Goal: Task Accomplishment & Management: Manage account settings

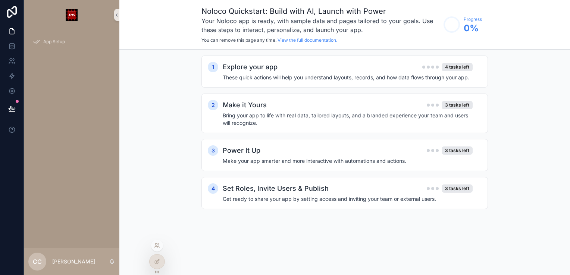
click at [163, 265] on div at bounding box center [157, 261] width 16 height 15
click at [155, 264] on icon at bounding box center [157, 262] width 6 height 6
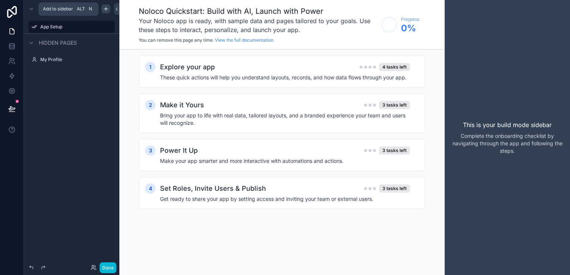
click at [104, 12] on icon "scrollable content" at bounding box center [106, 9] width 6 height 6
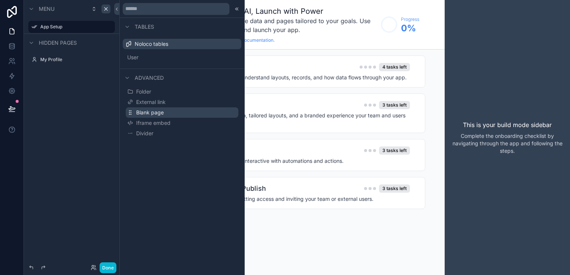
click at [158, 112] on span "Blank page" at bounding box center [150, 112] width 28 height 7
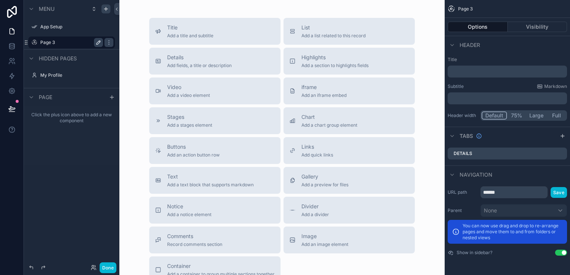
click at [98, 45] on icon "scrollable content" at bounding box center [98, 43] width 6 height 6
click at [77, 45] on input "******" at bounding box center [65, 42] width 51 height 9
type input "**********"
click at [98, 43] on icon "scrollable content" at bounding box center [99, 42] width 4 height 3
click at [71, 42] on label "Over-the-counter" at bounding box center [70, 43] width 60 height 6
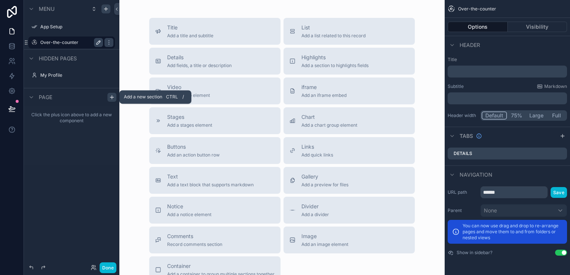
click at [109, 98] on icon "scrollable content" at bounding box center [112, 97] width 6 height 6
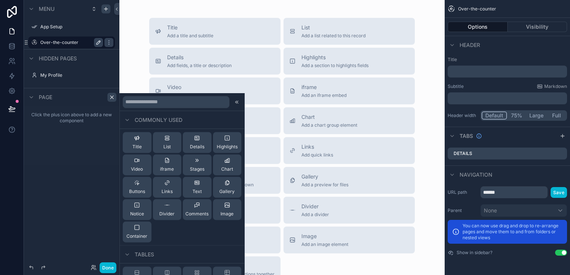
click at [146, 108] on div at bounding box center [182, 102] width 125 height 18
click at [175, 102] on input "text" at bounding box center [176, 102] width 107 height 12
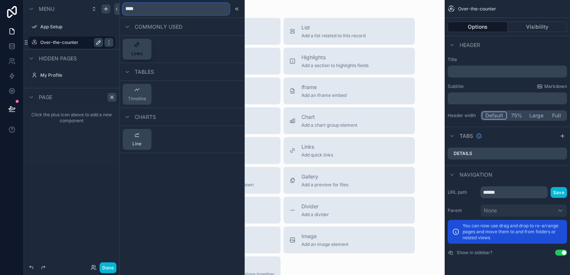
type input "****"
click at [144, 54] on button "Links" at bounding box center [137, 49] width 29 height 21
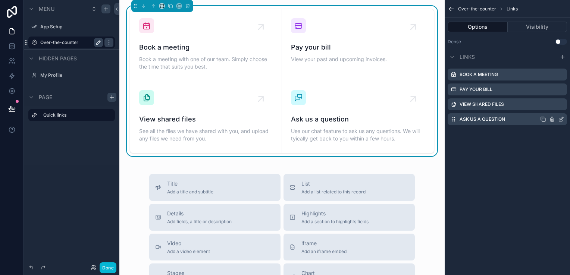
click at [553, 118] on icon "scrollable content" at bounding box center [551, 119] width 3 height 3
click at [551, 109] on icon at bounding box center [549, 107] width 6 height 6
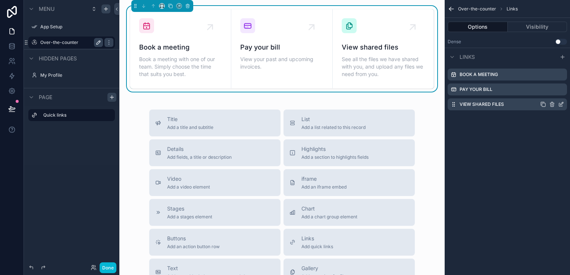
click at [550, 106] on icon "scrollable content" at bounding box center [552, 104] width 6 height 6
click at [548, 94] on icon at bounding box center [549, 92] width 6 height 6
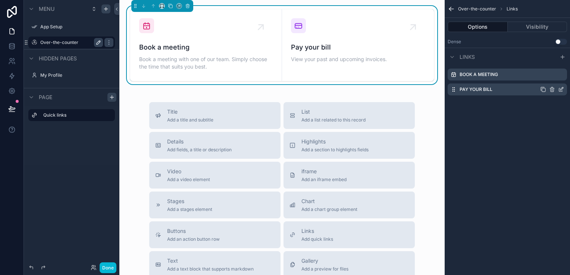
click at [552, 89] on icon "scrollable content" at bounding box center [552, 89] width 0 height 1
click at [547, 78] on icon at bounding box center [548, 77] width 3 height 3
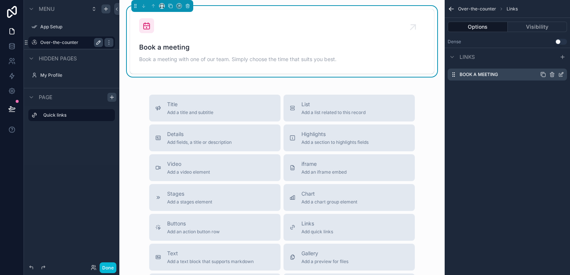
click at [562, 74] on icon "scrollable content" at bounding box center [561, 75] width 6 height 6
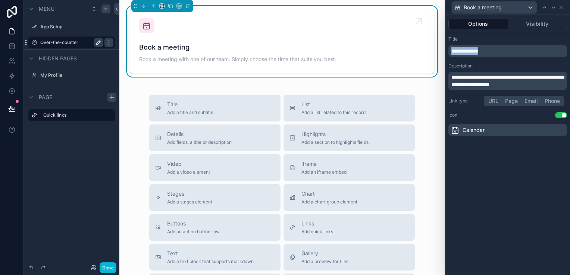
drag, startPoint x: 506, startPoint y: 54, endPoint x: 419, endPoint y: 53, distance: 86.1
click at [419, 53] on div "**********" at bounding box center [285, 137] width 570 height 275
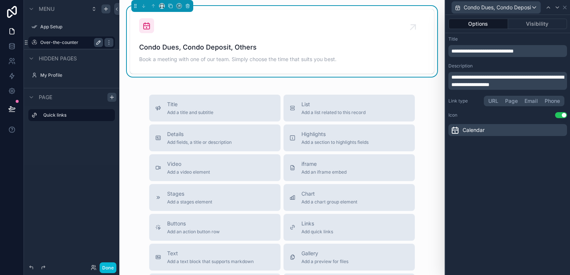
click at [468, 81] on p "**********" at bounding box center [508, 80] width 114 height 15
click at [492, 229] on div "**********" at bounding box center [507, 145] width 125 height 260
click at [550, 130] on div "Calendar" at bounding box center [507, 130] width 119 height 12
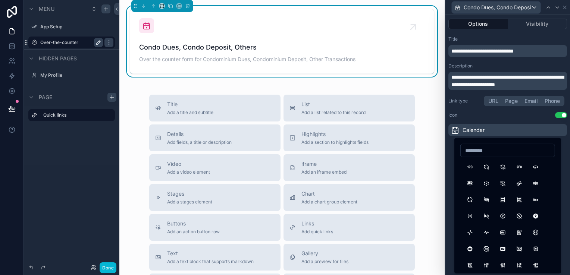
click at [513, 146] on input at bounding box center [507, 150] width 94 height 10
type input "*"
type input "********"
click at [473, 169] on button "Building" at bounding box center [469, 166] width 13 height 13
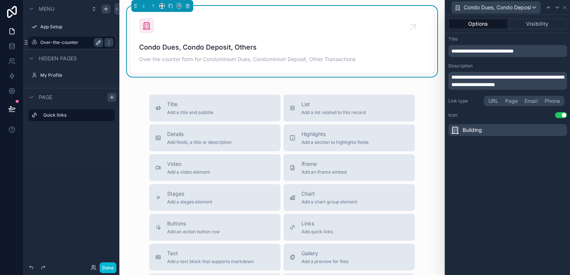
click at [490, 29] on button "Options" at bounding box center [478, 24] width 60 height 10
click at [496, 101] on button "URL" at bounding box center [493, 101] width 17 height 8
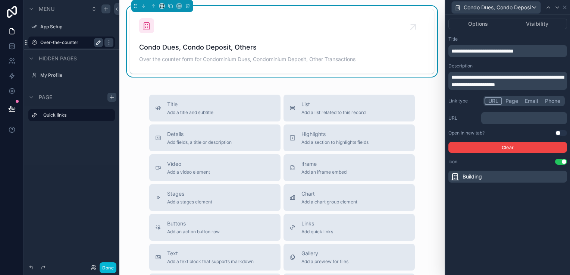
click at [501, 116] on p "﻿" at bounding box center [524, 117] width 81 height 7
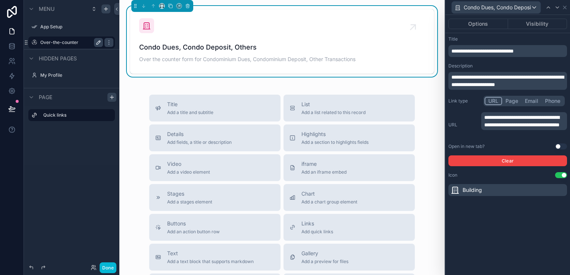
click at [463, 133] on div "**********" at bounding box center [507, 124] width 119 height 25
click at [560, 147] on button "Use setting" at bounding box center [561, 147] width 12 height 6
click at [565, 9] on icon at bounding box center [564, 7] width 6 height 6
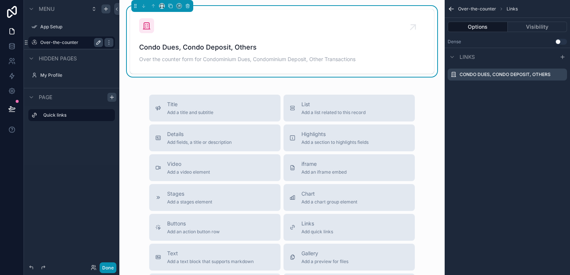
click at [112, 268] on button "Done" at bounding box center [108, 267] width 17 height 11
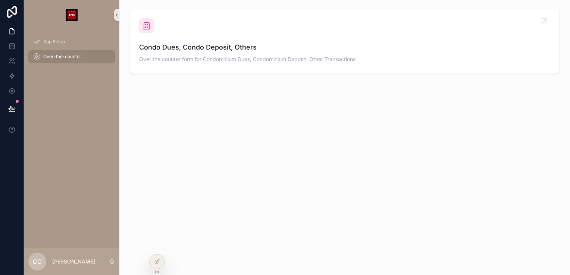
click at [217, 51] on span "Condo Dues, Condo Deposit, Others" at bounding box center [344, 47] width 411 height 10
drag, startPoint x: 158, startPoint y: 253, endPoint x: 158, endPoint y: 257, distance: 4.1
click at [158, 256] on div at bounding box center [157, 261] width 16 height 15
click at [158, 263] on icon at bounding box center [156, 262] width 3 height 3
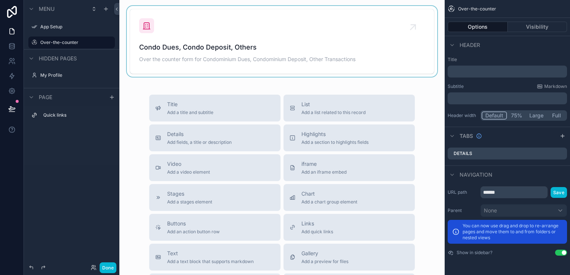
click at [373, 21] on div "scrollable content" at bounding box center [281, 41] width 313 height 71
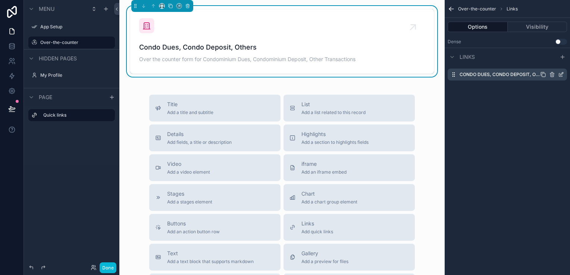
click at [559, 75] on icon "scrollable content" at bounding box center [560, 74] width 3 height 3
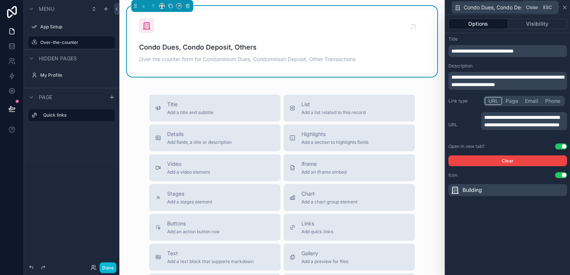
click at [564, 8] on icon at bounding box center [564, 7] width 6 height 6
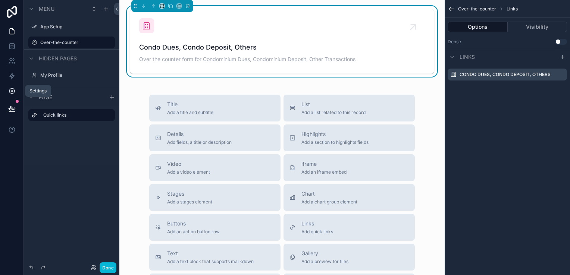
click at [18, 89] on link at bounding box center [11, 91] width 23 height 15
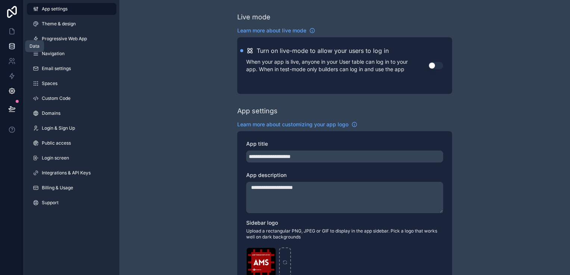
click at [18, 42] on link at bounding box center [11, 46] width 23 height 15
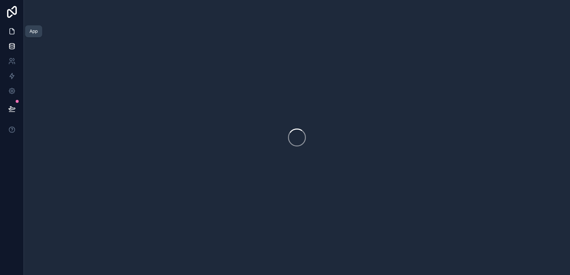
click at [15, 33] on icon at bounding box center [11, 31] width 7 height 7
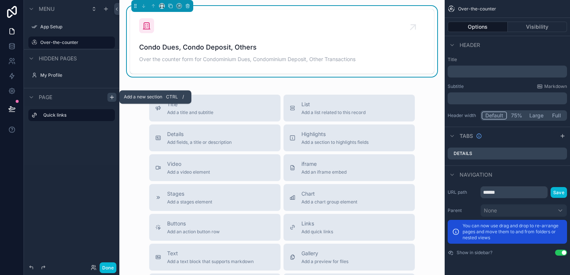
click at [110, 97] on icon "scrollable content" at bounding box center [112, 97] width 6 height 6
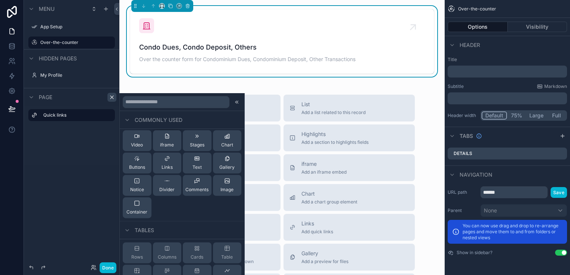
scroll to position [37, 0]
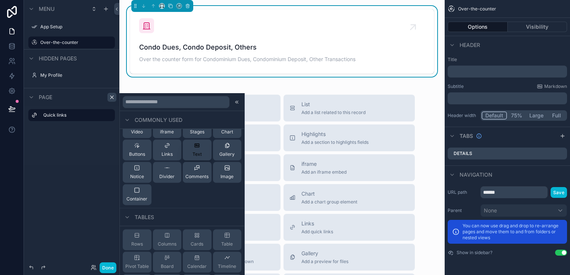
click at [196, 143] on icon at bounding box center [197, 145] width 6 height 6
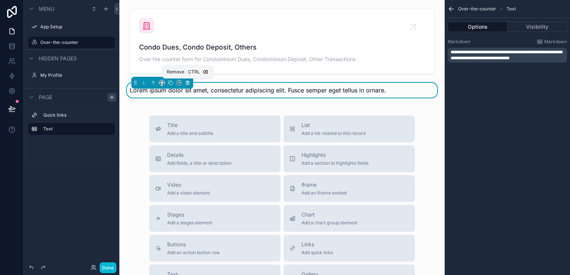
click at [187, 84] on icon "scrollable content" at bounding box center [187, 83] width 3 height 3
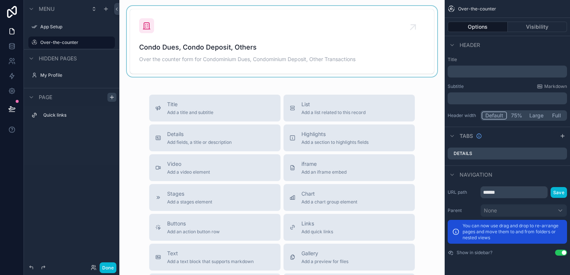
click at [407, 27] on div "scrollable content" at bounding box center [281, 41] width 313 height 71
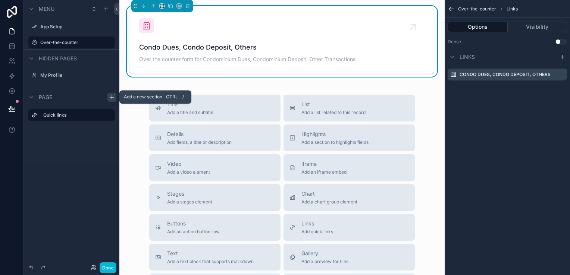
click at [110, 98] on icon "scrollable content" at bounding box center [112, 97] width 6 height 6
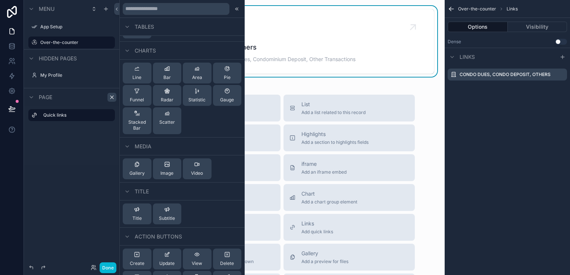
scroll to position [224, 0]
click at [173, 10] on input "text" at bounding box center [176, 9] width 107 height 12
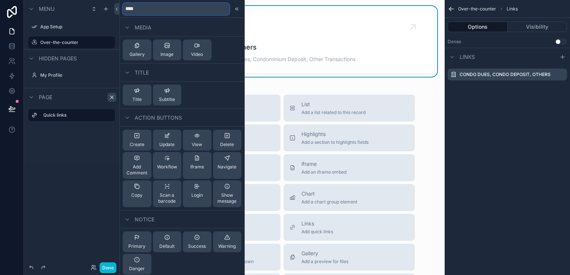
scroll to position [69, 0]
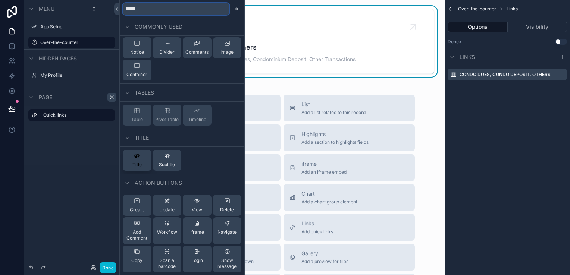
type input "*****"
click at [142, 163] on button "Title" at bounding box center [137, 160] width 29 height 21
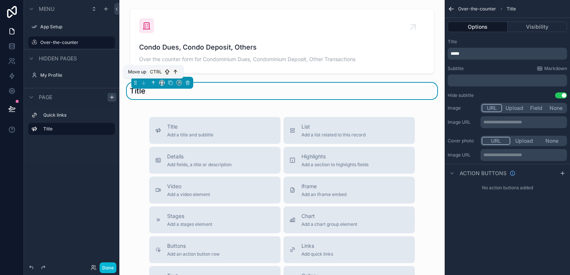
click at [155, 84] on icon "scrollable content" at bounding box center [153, 82] width 5 height 5
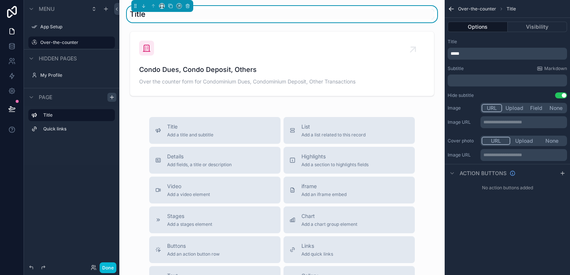
click at [488, 54] on p "*****" at bounding box center [507, 54] width 115 height 6
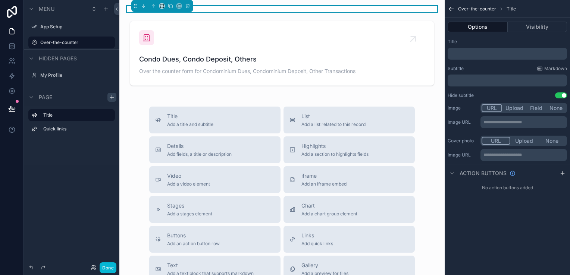
click at [479, 41] on div "Title" at bounding box center [506, 42] width 119 height 6
click at [478, 79] on p "﻿" at bounding box center [507, 81] width 115 height 6
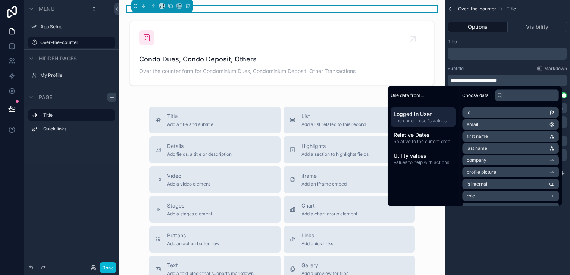
click at [510, 232] on div "**********" at bounding box center [506, 137] width 125 height 275
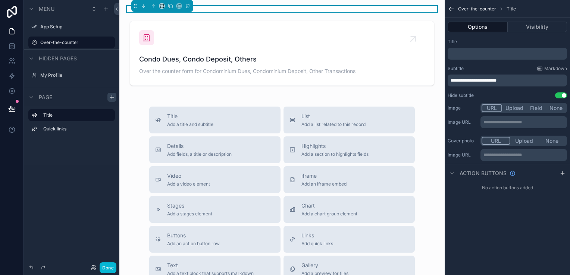
click at [225, 8] on div "scrollable content" at bounding box center [281, 9] width 313 height 6
click at [138, 101] on div "Condo Dues, Condo Deposit, Others Over the counter form for Condominium Dues, C…" at bounding box center [281, 216] width 325 height 432
click at [564, 96] on button "Use setting" at bounding box center [561, 95] width 12 height 6
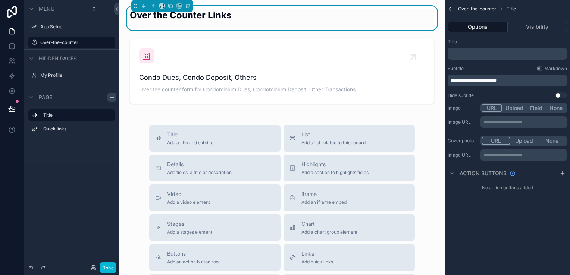
click at [424, 127] on div "Title Add a title and subtitle List Add a list related to this record Details A…" at bounding box center [281, 257] width 313 height 265
click at [111, 266] on button "Done" at bounding box center [108, 267] width 17 height 11
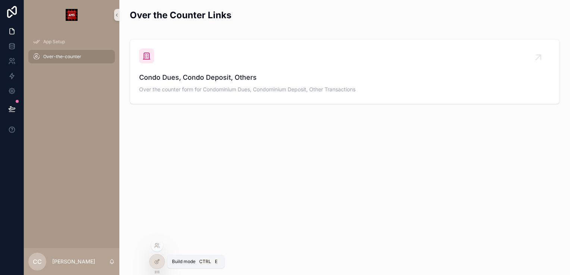
click at [153, 264] on div at bounding box center [156, 262] width 15 height 14
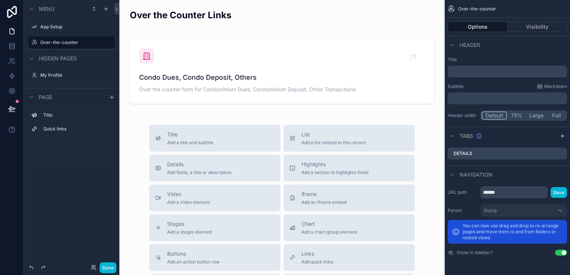
click at [33, 224] on div "Menu App Setup Over-the-counter Hidden pages My Profile Page Title Quick links" at bounding box center [71, 133] width 95 height 266
click at [99, 43] on icon "scrollable content" at bounding box center [99, 43] width 4 height 4
click at [33, 43] on icon "scrollable content" at bounding box center [34, 43] width 6 height 6
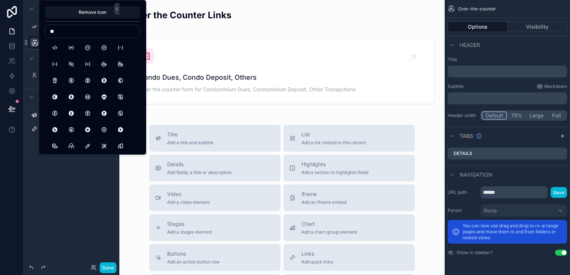
type input "*"
type input "*****"
click at [89, 79] on button "FileSymlink" at bounding box center [87, 80] width 13 height 13
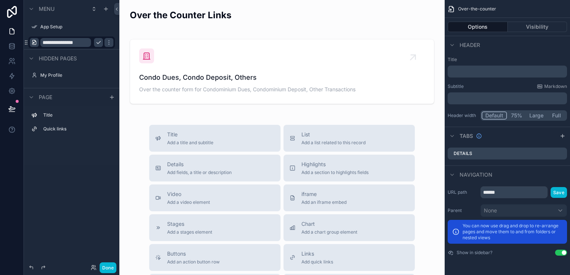
click at [79, 161] on div "Title Quick links" at bounding box center [71, 136] width 95 height 60
click at [104, 154] on div "Title Quick links" at bounding box center [71, 136] width 95 height 60
click at [101, 45] on button "scrollable content" at bounding box center [98, 42] width 9 height 9
click at [103, 9] on icon "scrollable content" at bounding box center [106, 9] width 6 height 6
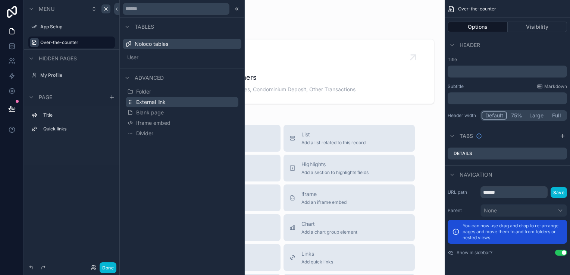
click at [158, 107] on button "External link" at bounding box center [182, 102] width 113 height 10
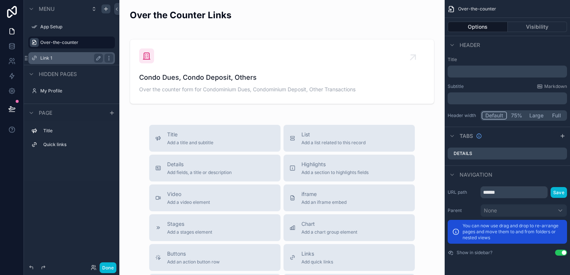
click at [79, 56] on label "Link 1" at bounding box center [70, 58] width 60 height 6
click at [108, 59] on icon "scrollable content" at bounding box center [109, 58] width 6 height 6
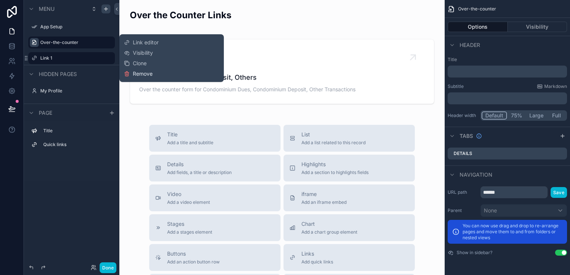
click at [133, 72] on span "Remove" at bounding box center [143, 73] width 20 height 7
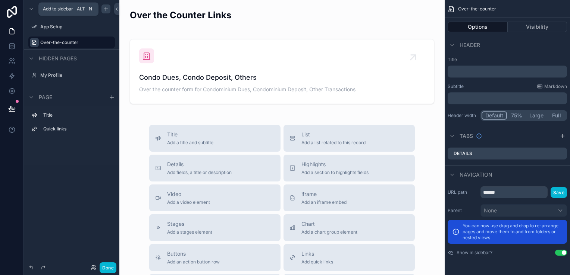
click at [107, 7] on icon "scrollable content" at bounding box center [106, 9] width 6 height 6
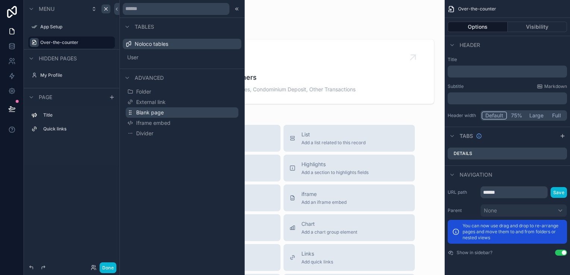
click at [160, 114] on span "Blank page" at bounding box center [150, 112] width 28 height 7
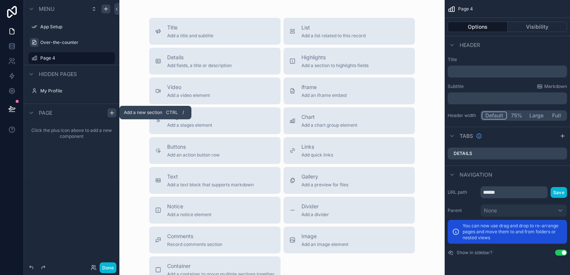
click at [113, 116] on div "scrollable content" at bounding box center [111, 112] width 9 height 9
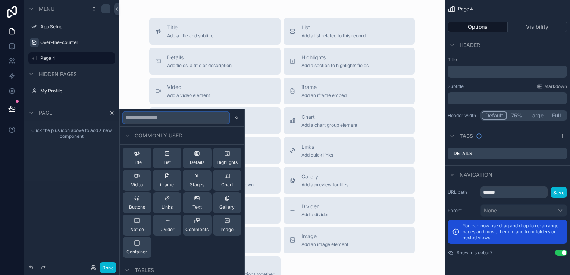
click at [155, 117] on input "text" at bounding box center [176, 118] width 107 height 12
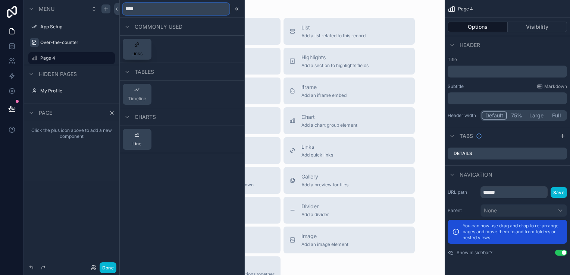
type input "****"
click at [137, 57] on button "Links" at bounding box center [137, 49] width 29 height 21
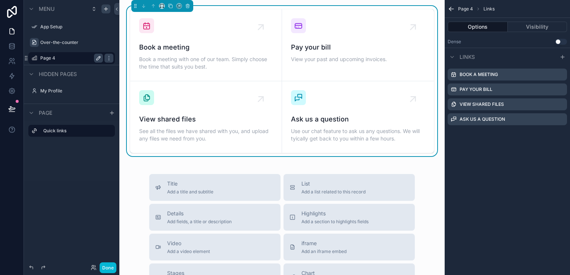
click at [100, 57] on icon "scrollable content" at bounding box center [99, 57] width 1 height 1
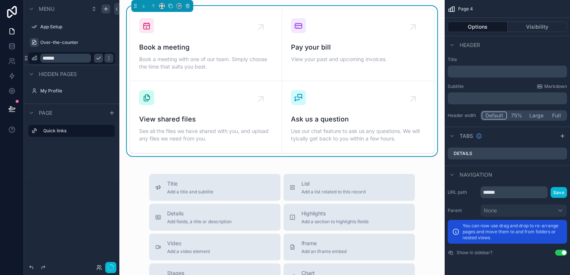
click at [72, 59] on input "******" at bounding box center [65, 58] width 51 height 9
type input "*********"
click at [32, 58] on icon "scrollable content" at bounding box center [34, 58] width 6 height 6
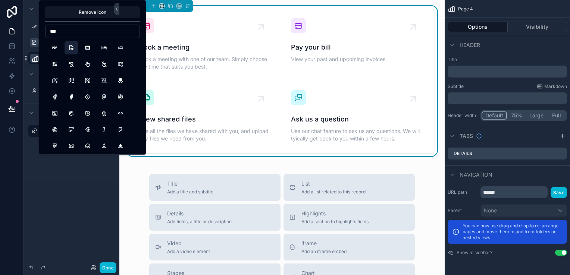
type input "***"
click at [70, 48] on button "FileTypePdf" at bounding box center [70, 47] width 13 height 13
click at [78, 212] on div "Menu App Setup Over-the-counter ********* Hidden pages My Profile Page Quick li…" at bounding box center [71, 133] width 95 height 266
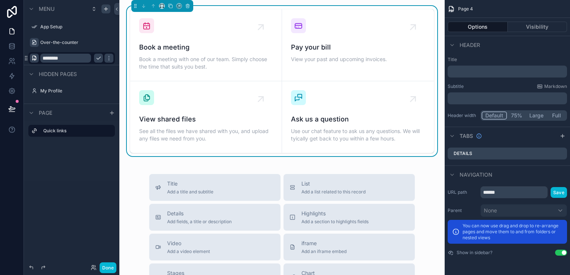
type input "*********"
click at [101, 59] on icon "scrollable content" at bounding box center [98, 58] width 6 height 6
click at [78, 42] on label "Over-the-counter" at bounding box center [70, 43] width 60 height 6
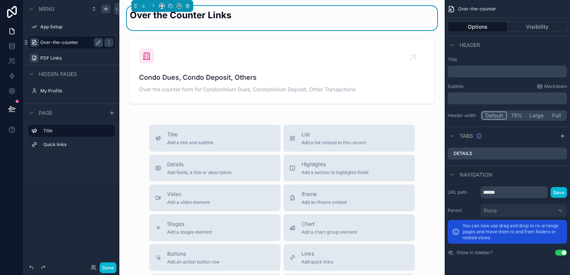
click at [66, 157] on div "Title Quick links" at bounding box center [71, 140] width 95 height 37
click at [105, 263] on button "Done" at bounding box center [108, 267] width 17 height 11
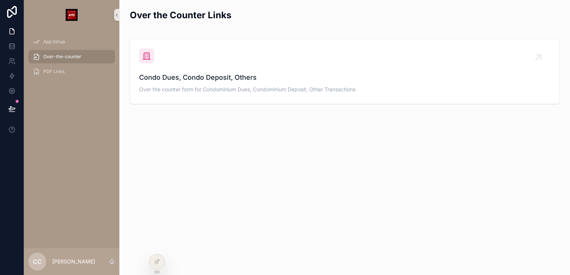
click at [316, 154] on div "Over the Counter Links Condo Dues, Condo Deposit, Others Over the counter form …" at bounding box center [344, 77] width 450 height 155
click at [46, 40] on span "App Setup" at bounding box center [54, 42] width 22 height 6
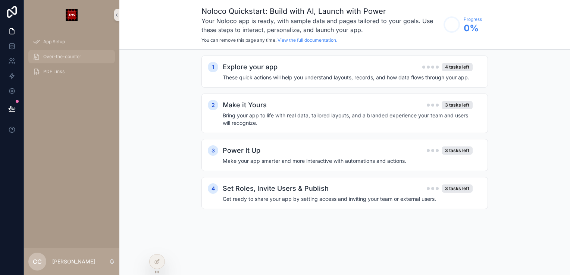
click at [76, 59] on span "Over-the-counter" at bounding box center [62, 57] width 38 height 6
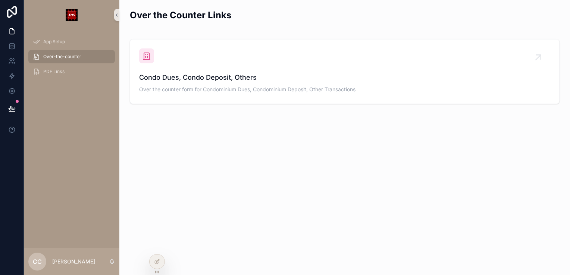
click at [79, 49] on div "Over-the-counter" at bounding box center [71, 56] width 95 height 15
click at [79, 41] on div "App Setup" at bounding box center [72, 42] width 78 height 12
